Goal: Transaction & Acquisition: Subscribe to service/newsletter

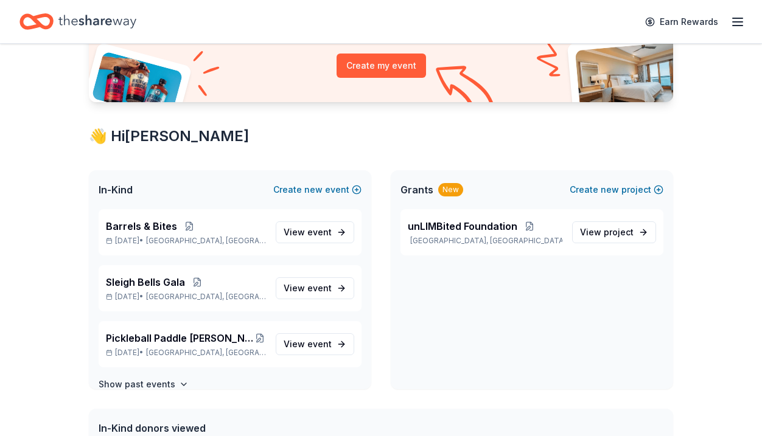
scroll to position [182, 0]
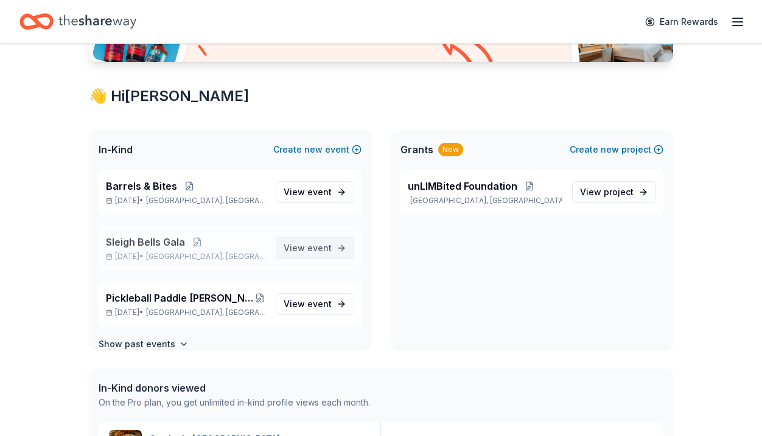
click at [295, 254] on span "View event" at bounding box center [307, 248] width 48 height 15
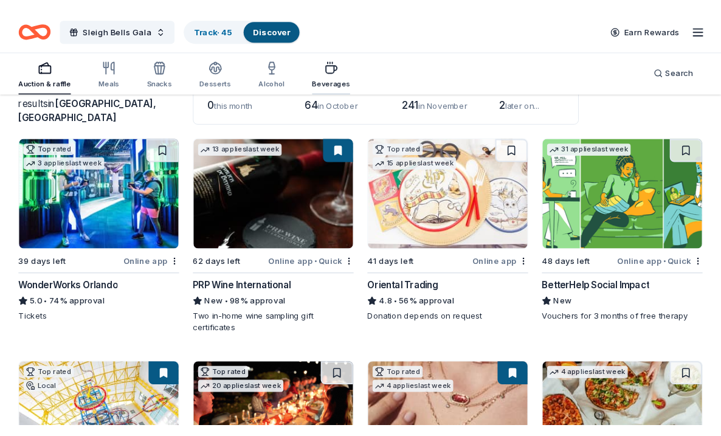
scroll to position [99, 0]
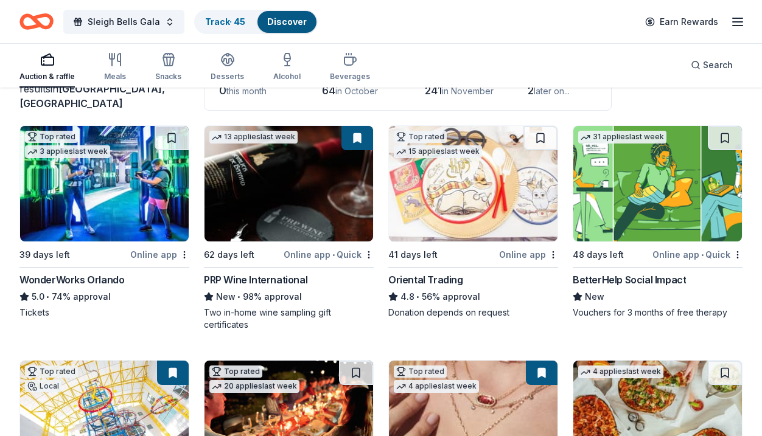
click at [289, 187] on img at bounding box center [288, 184] width 168 height 116
click at [316, 177] on img at bounding box center [288, 184] width 168 height 116
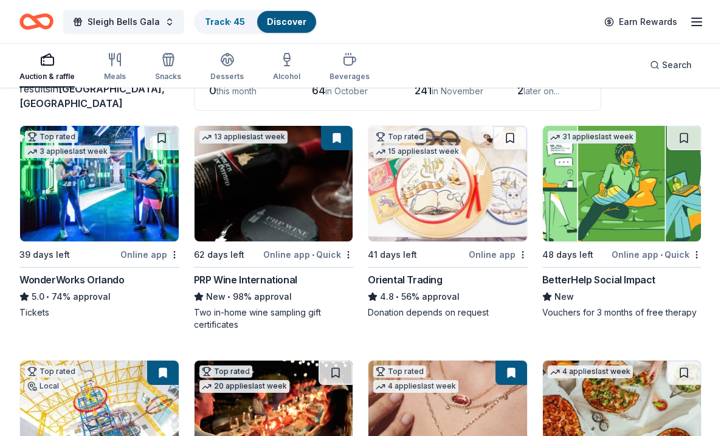
scroll to position [54, 0]
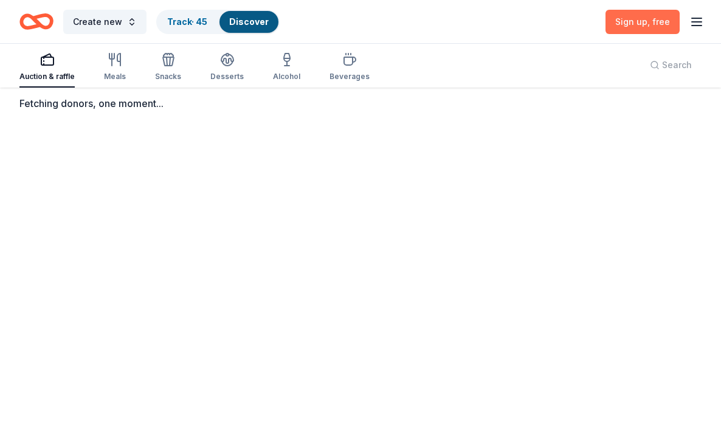
click at [658, 17] on span ", free" at bounding box center [659, 21] width 23 height 10
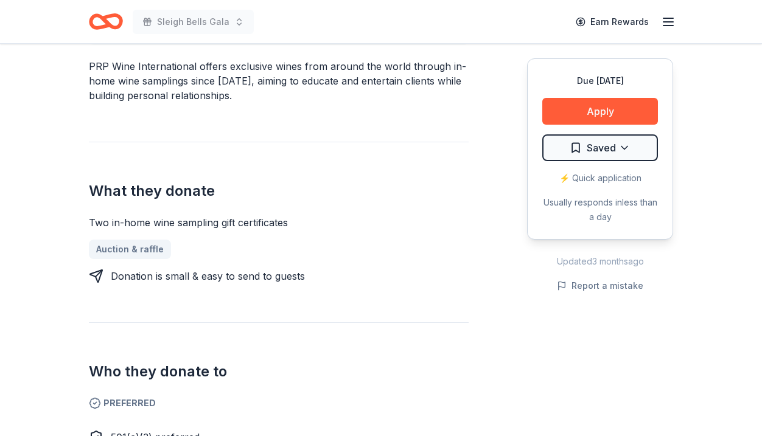
scroll to position [481, 0]
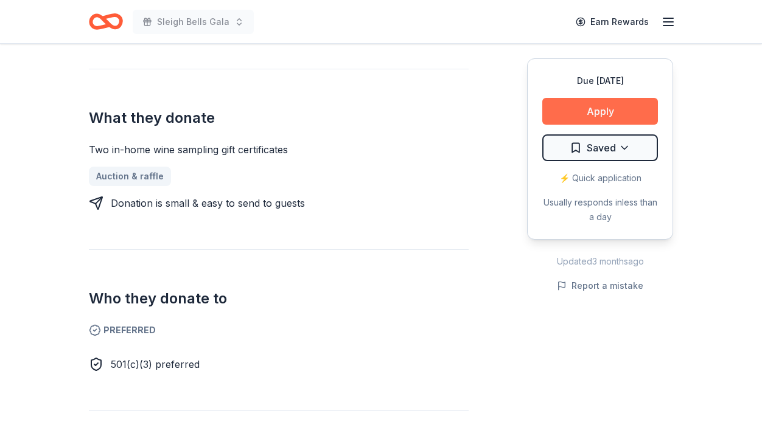
click at [589, 114] on button "Apply" at bounding box center [600, 111] width 116 height 27
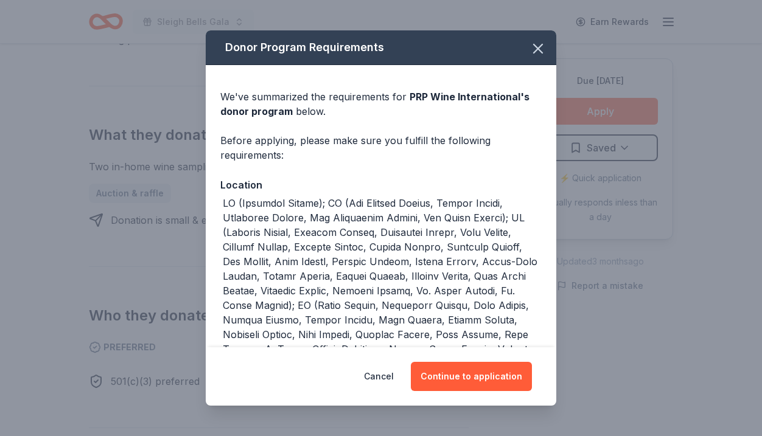
scroll to position [498, 0]
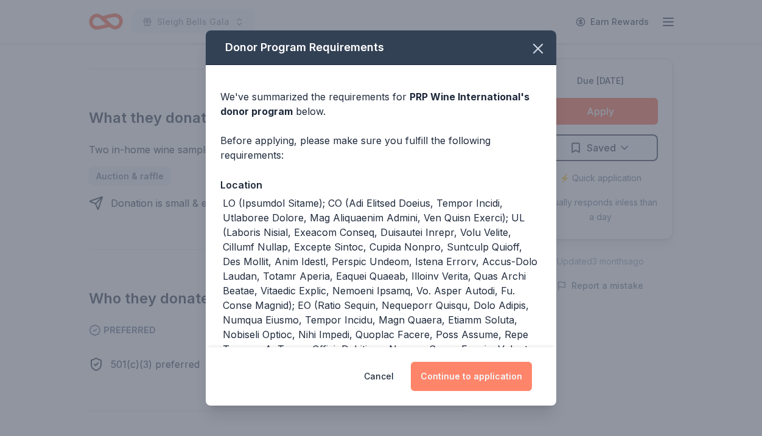
click at [474, 375] on button "Continue to application" at bounding box center [471, 376] width 121 height 29
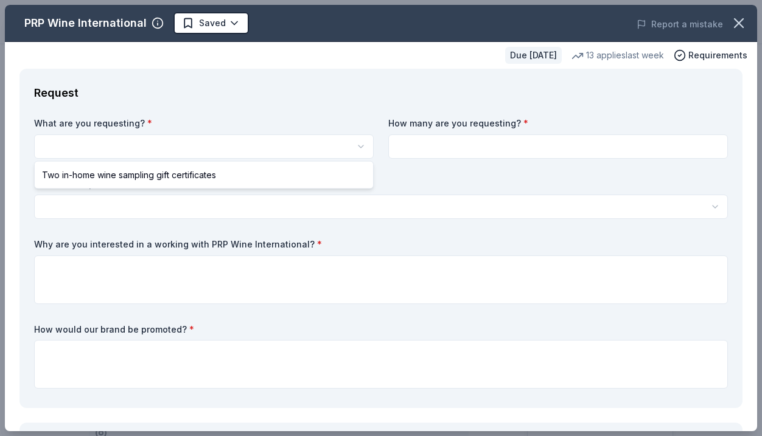
select select "Two in-home wine sampling gift certificates"
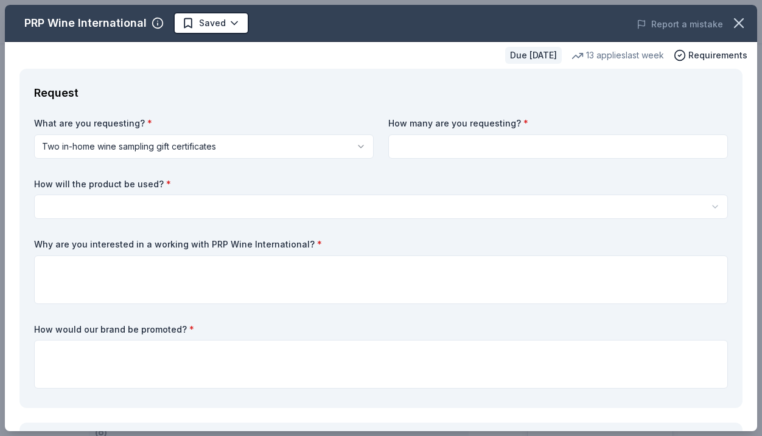
click at [468, 139] on input at bounding box center [557, 146] width 339 height 24
type input "2"
click at [353, 206] on html "Sleigh Bells Gala Saved Apply Due in 62 days Share PRP Wine International New •…" at bounding box center [381, 218] width 762 height 436
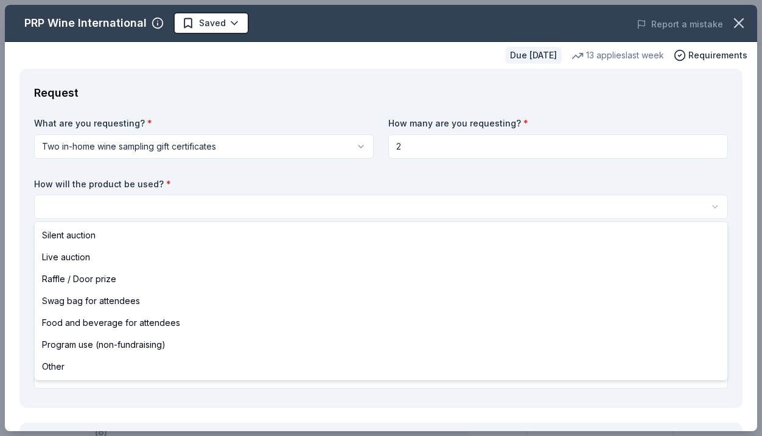
select select "silentAuction"
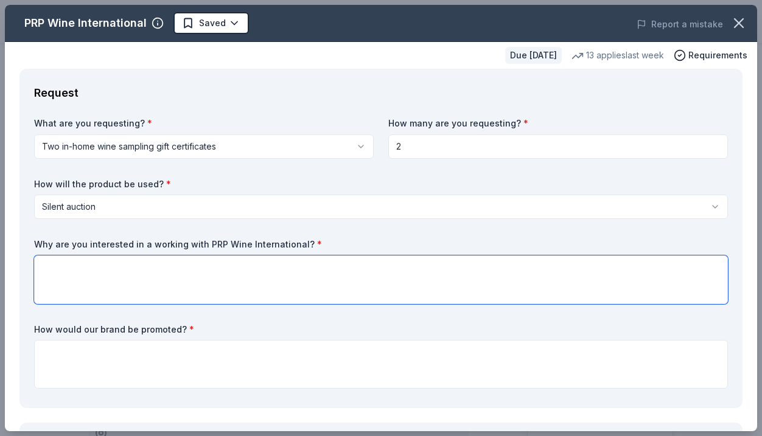
click at [329, 279] on textarea at bounding box center [380, 279] width 693 height 49
type textarea "W"
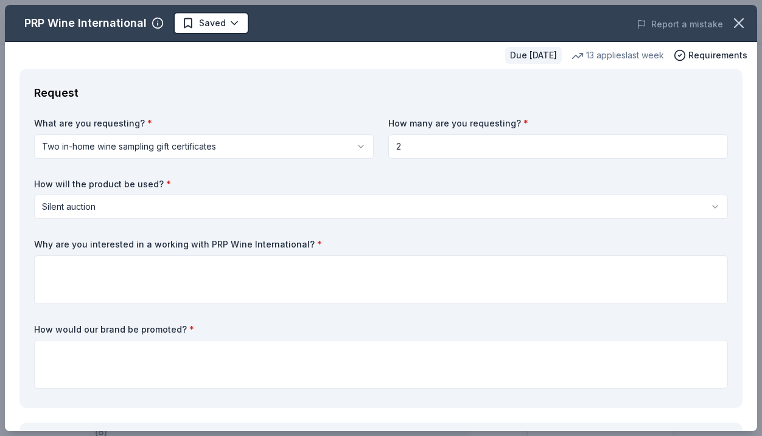
click at [227, 391] on div "What are you requesting? * Two in-home wine sampling gift certificates Two in-h…" at bounding box center [380, 255] width 693 height 276
click at [222, 370] on textarea at bounding box center [380, 364] width 693 height 49
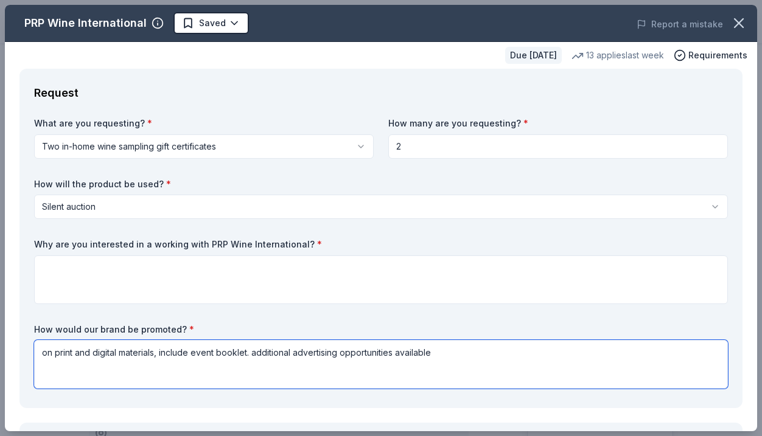
scroll to position [291, 0]
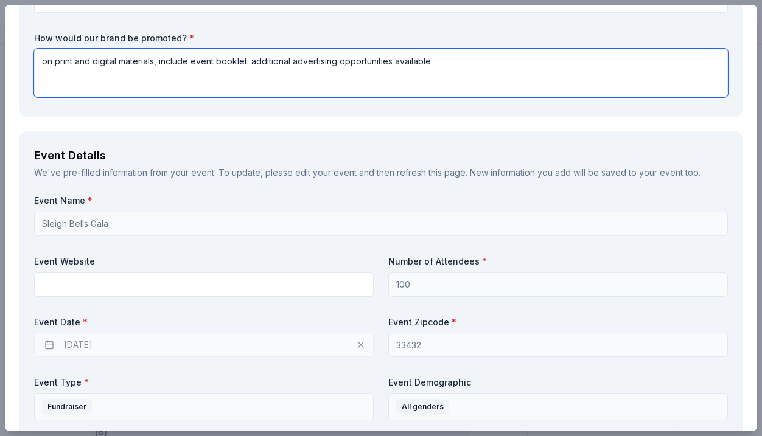
type textarea "on print and digital materials, include event booklet. additional advertising o…"
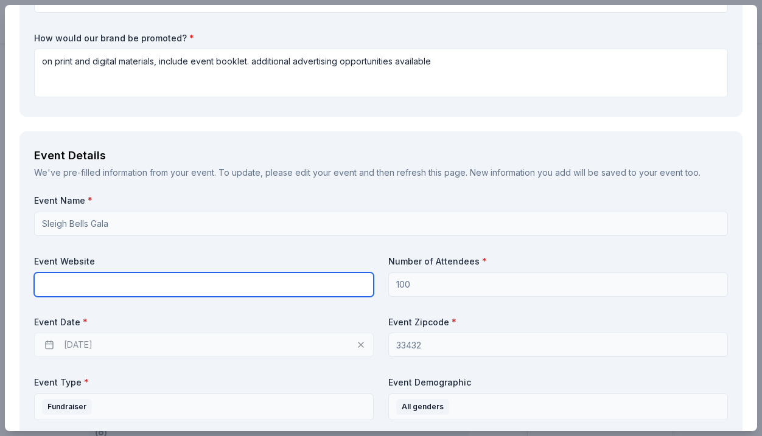
click at [235, 283] on input "text" at bounding box center [203, 285] width 339 height 24
paste input "https://e.givesmart.com/events/FKP/"
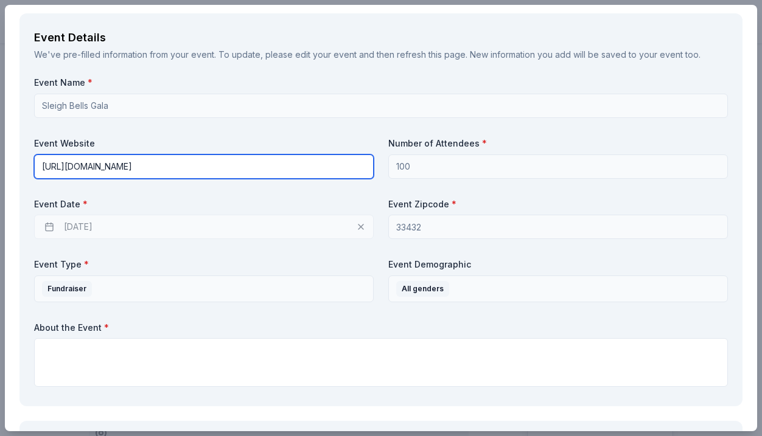
scroll to position [411, 0]
type input "https://e.givesmart.com/events/FKP/"
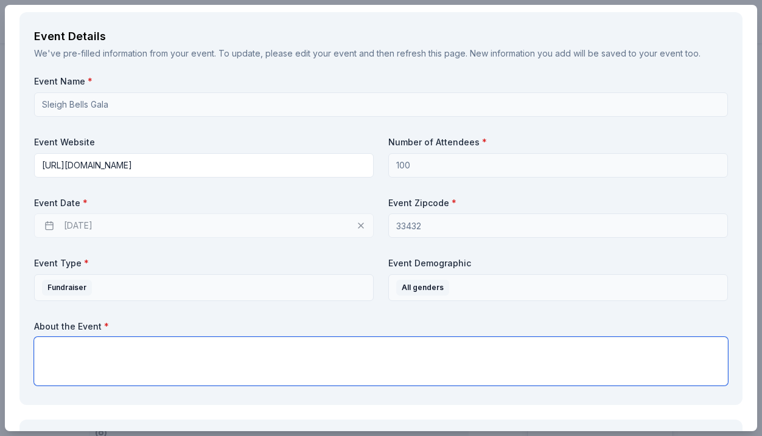
click at [190, 356] on textarea at bounding box center [380, 361] width 693 height 49
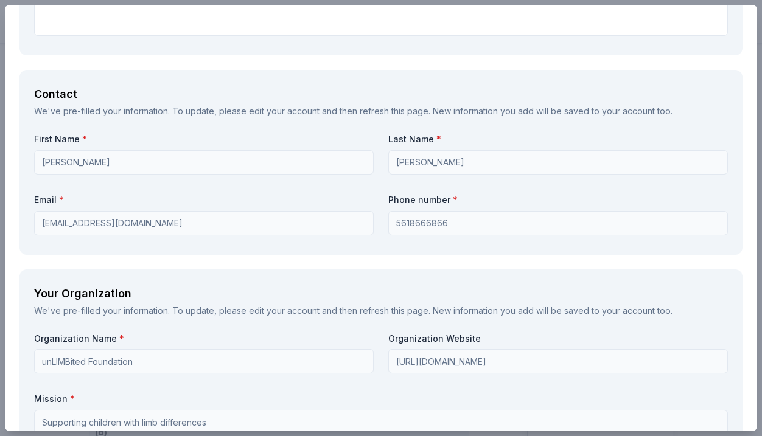
scroll to position [0, 0]
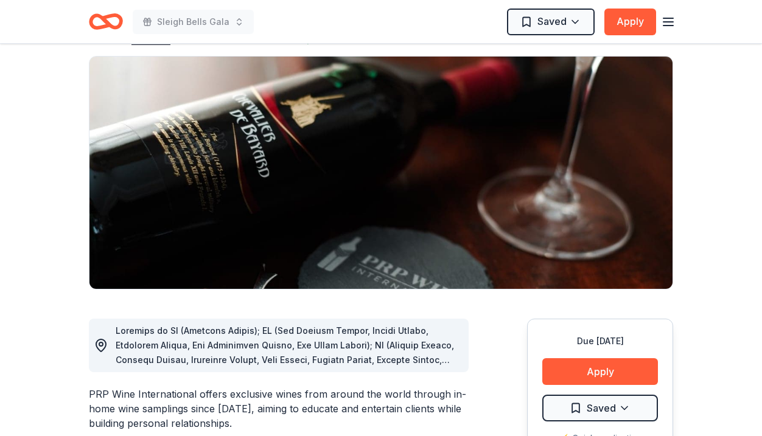
scroll to position [123, 0]
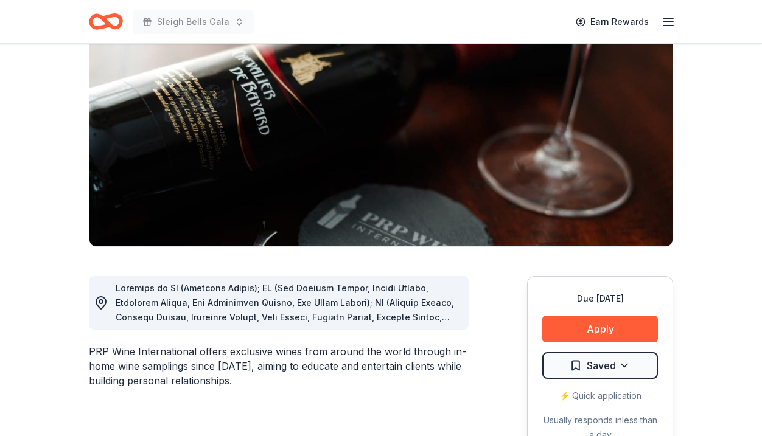
click at [544, 210] on img at bounding box center [380, 130] width 583 height 232
click at [600, 327] on button "Apply" at bounding box center [600, 329] width 116 height 27
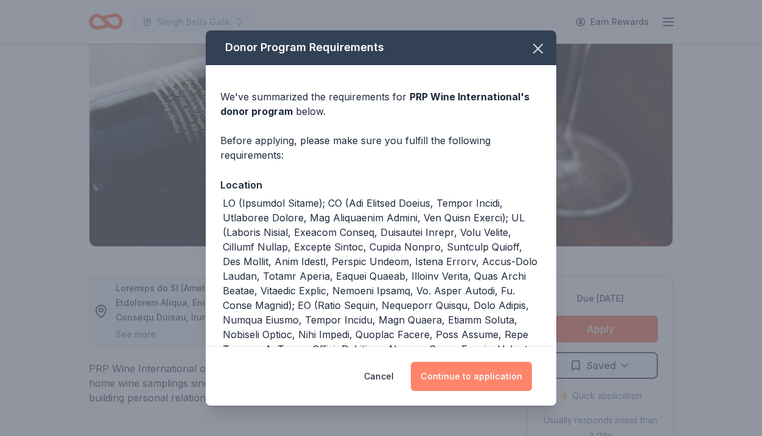
click at [448, 375] on button "Continue to application" at bounding box center [471, 376] width 121 height 29
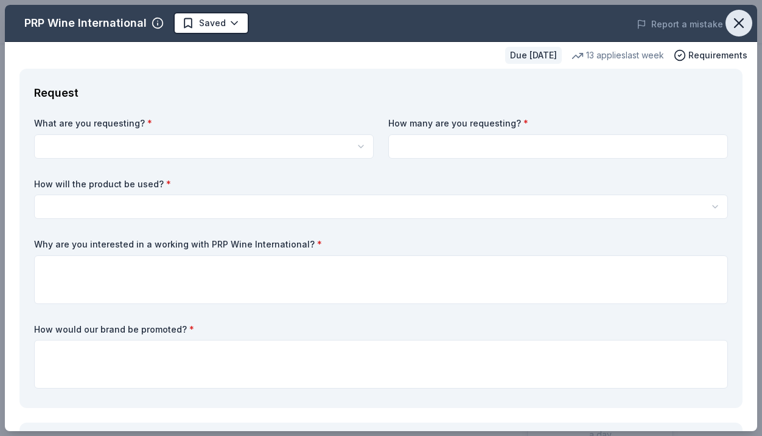
click at [738, 24] on icon "button" at bounding box center [738, 23] width 9 height 9
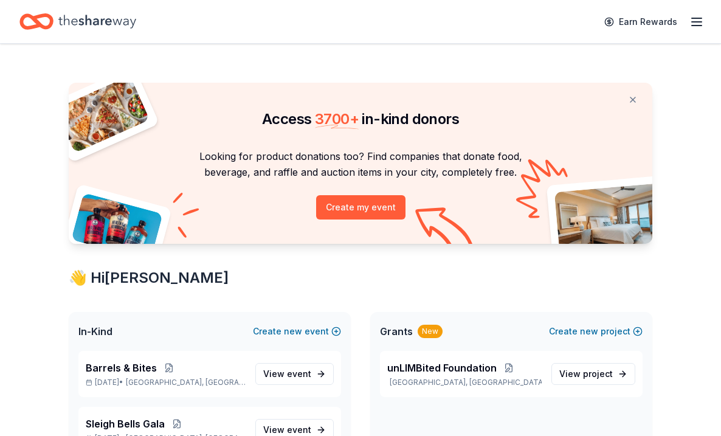
click at [709, 21] on div "Earn Rewards" at bounding box center [360, 21] width 721 height 43
click at [692, 22] on line "button" at bounding box center [697, 22] width 10 height 0
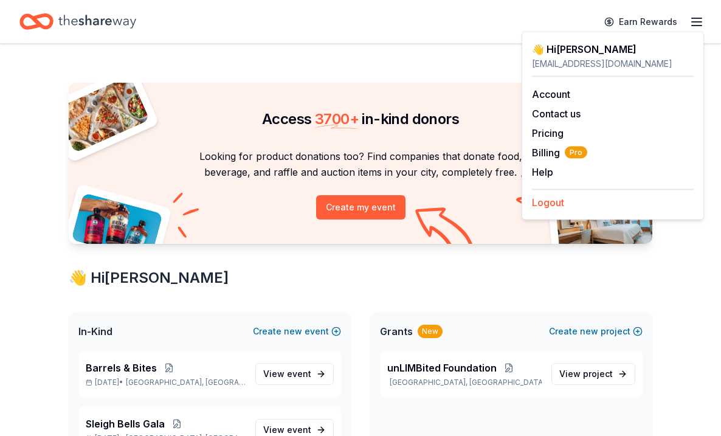
click at [545, 206] on button "Logout" at bounding box center [548, 202] width 32 height 15
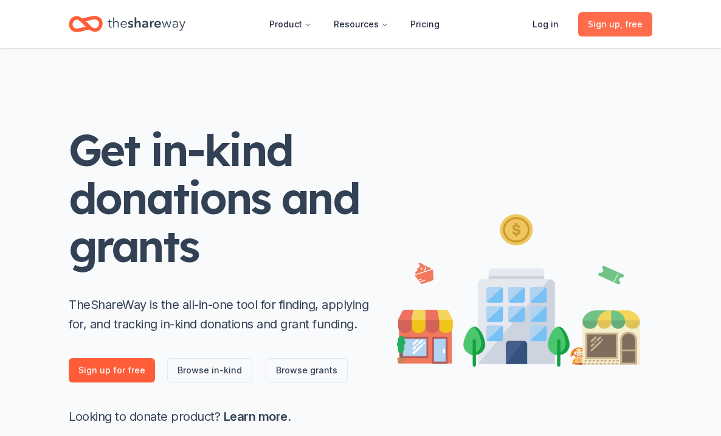
click at [606, 24] on span "Sign up , free" at bounding box center [615, 24] width 55 height 15
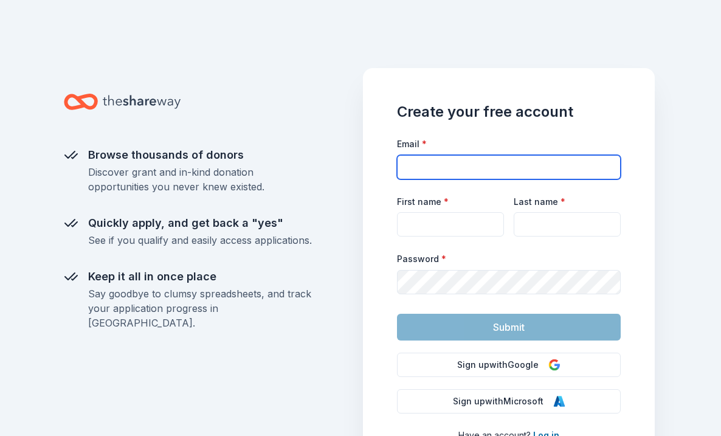
click at [500, 165] on input "Email *" at bounding box center [509, 167] width 224 height 24
click at [459, 170] on input "Email *" at bounding box center [509, 167] width 224 height 24
type input "jessieannsmith15@gmail.com"
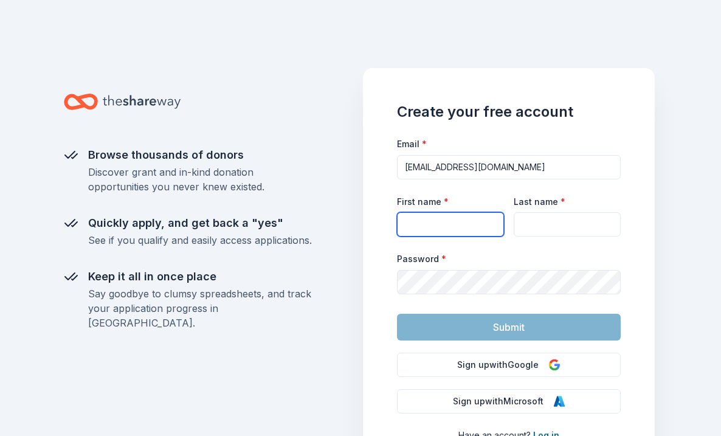
type input "[PERSON_NAME]"
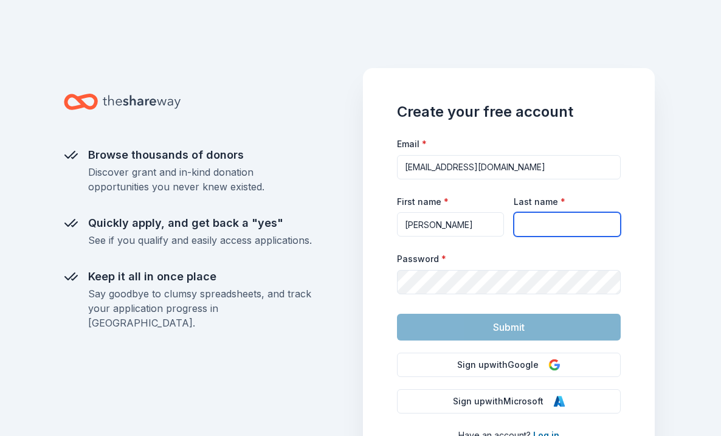
type input "Smith"
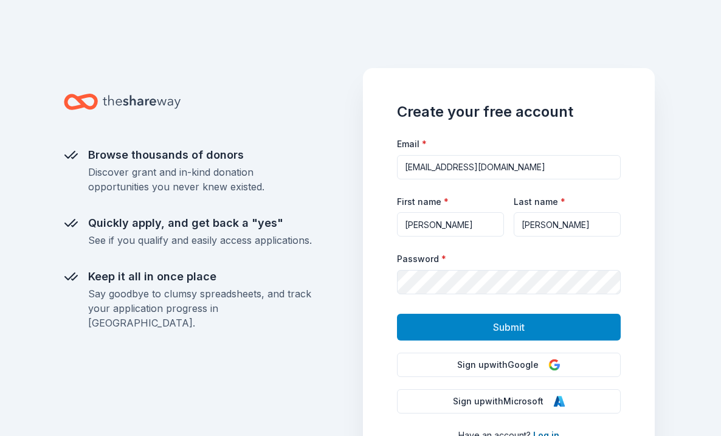
click at [542, 326] on button "Submit" at bounding box center [509, 327] width 224 height 27
